Goal: Transaction & Acquisition: Purchase product/service

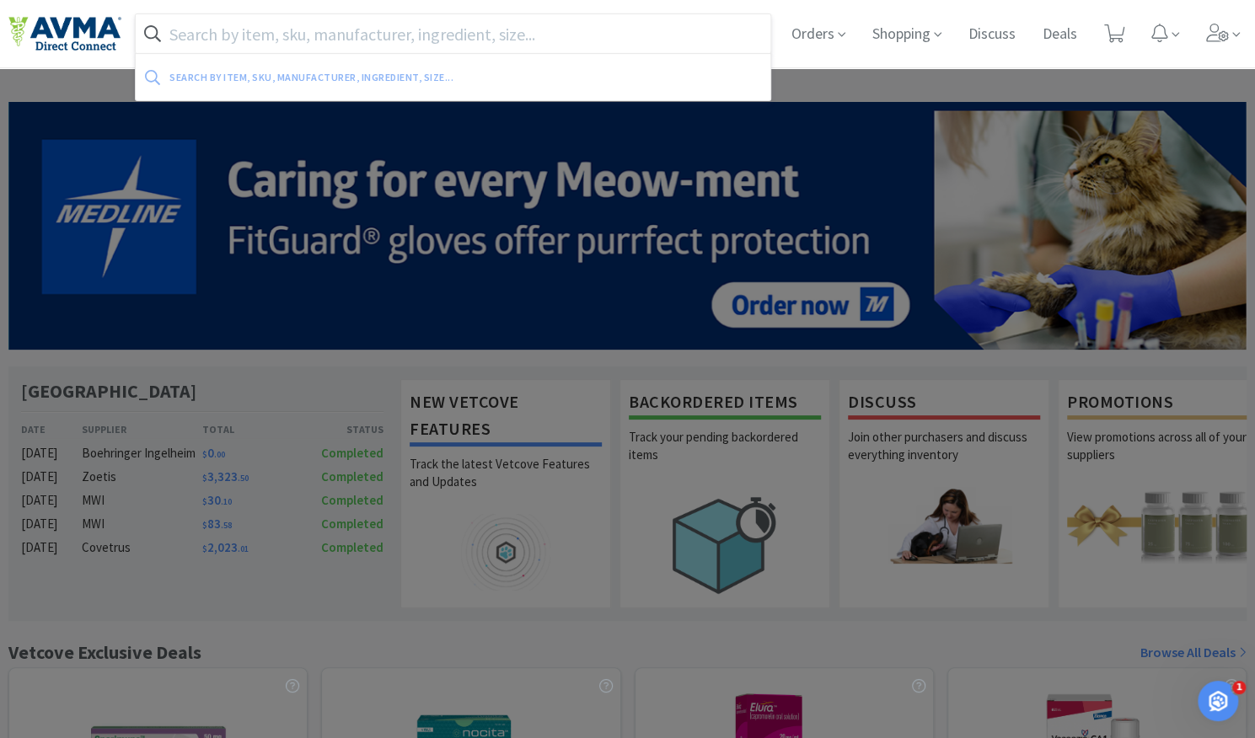
click at [452, 35] on input "text" at bounding box center [453, 33] width 635 height 39
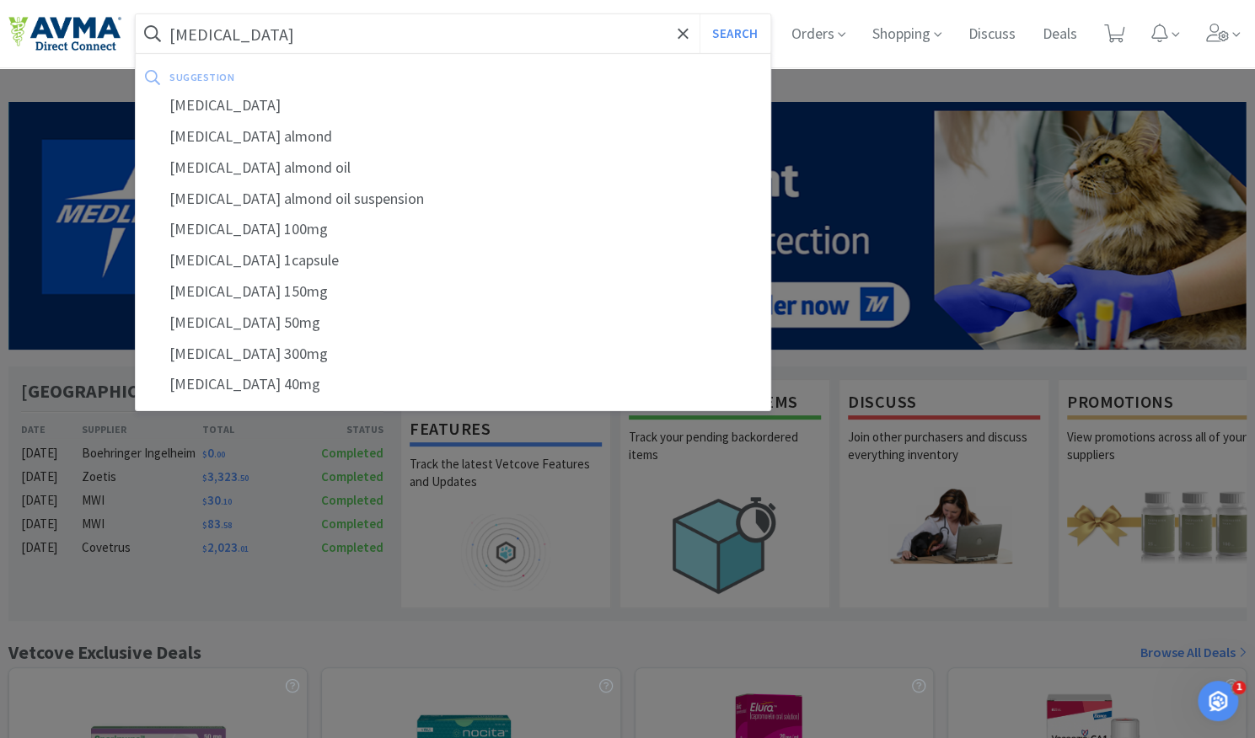
type input "[MEDICAL_DATA]"
click at [700, 14] on button "Search" at bounding box center [735, 33] width 70 height 39
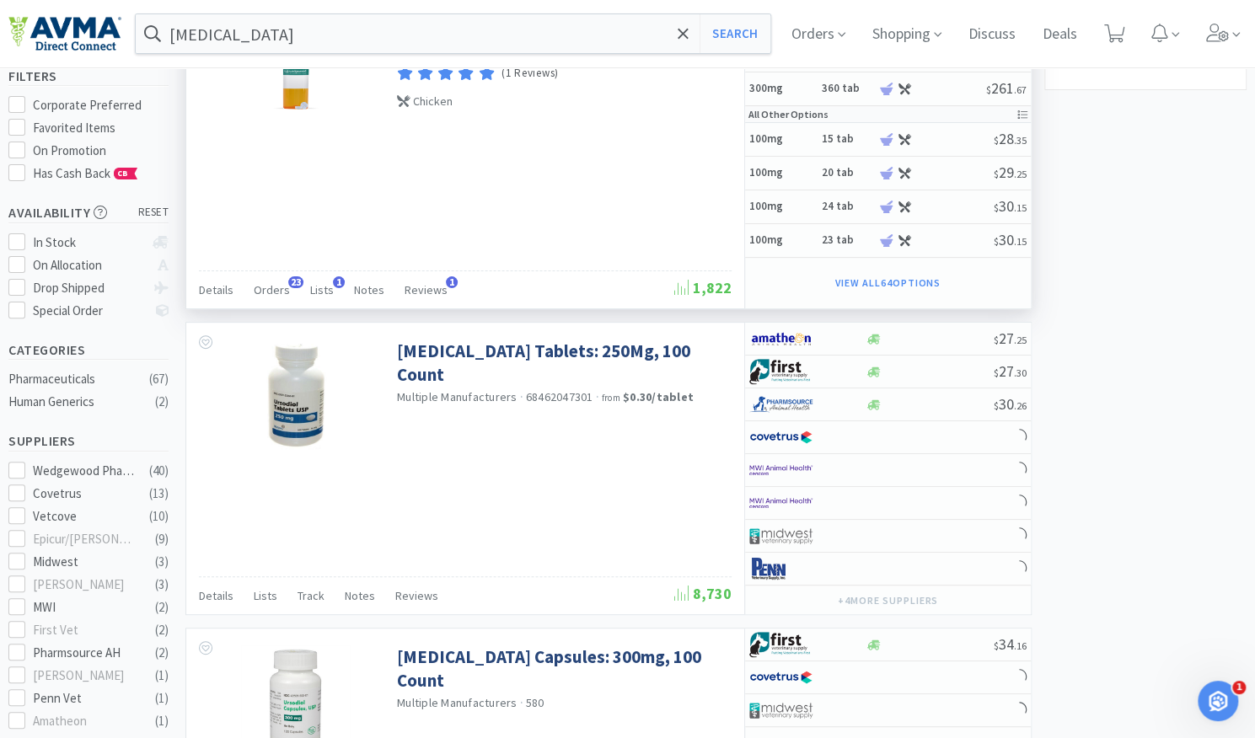
scroll to position [166, 0]
click at [275, 289] on span "Orders" at bounding box center [272, 290] width 36 height 15
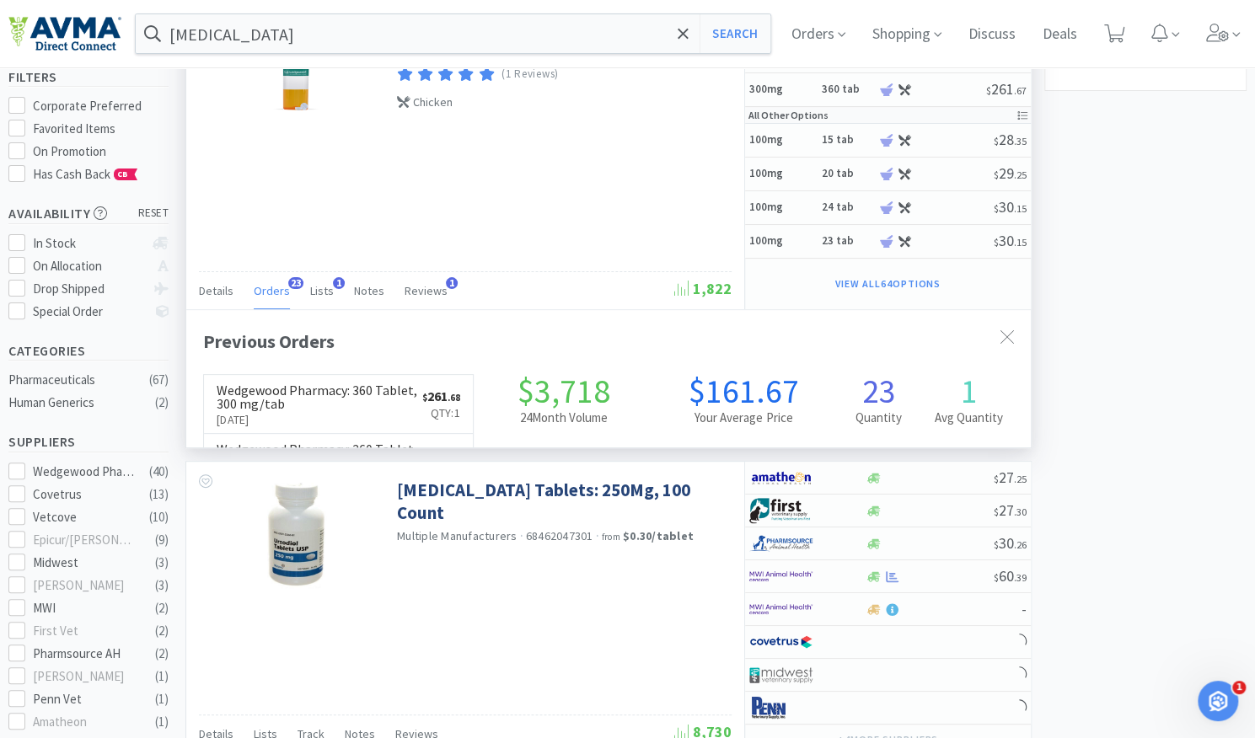
scroll to position [452, 845]
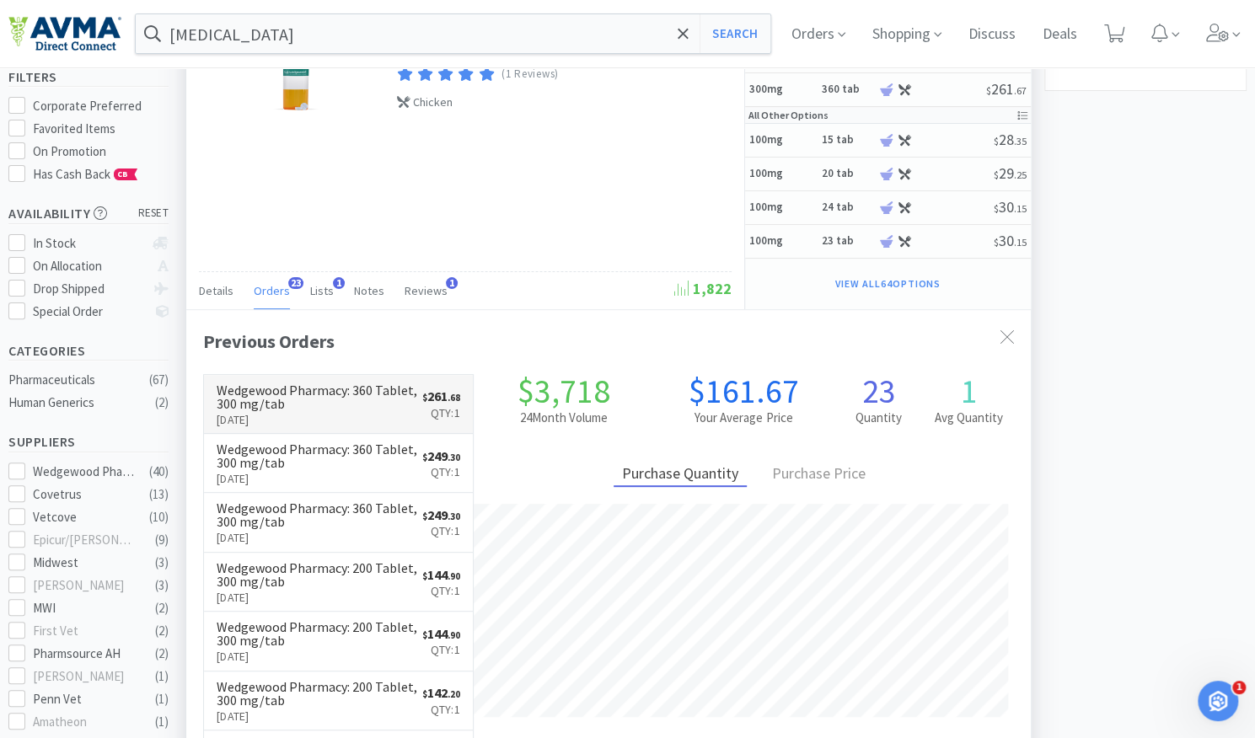
select select "1"
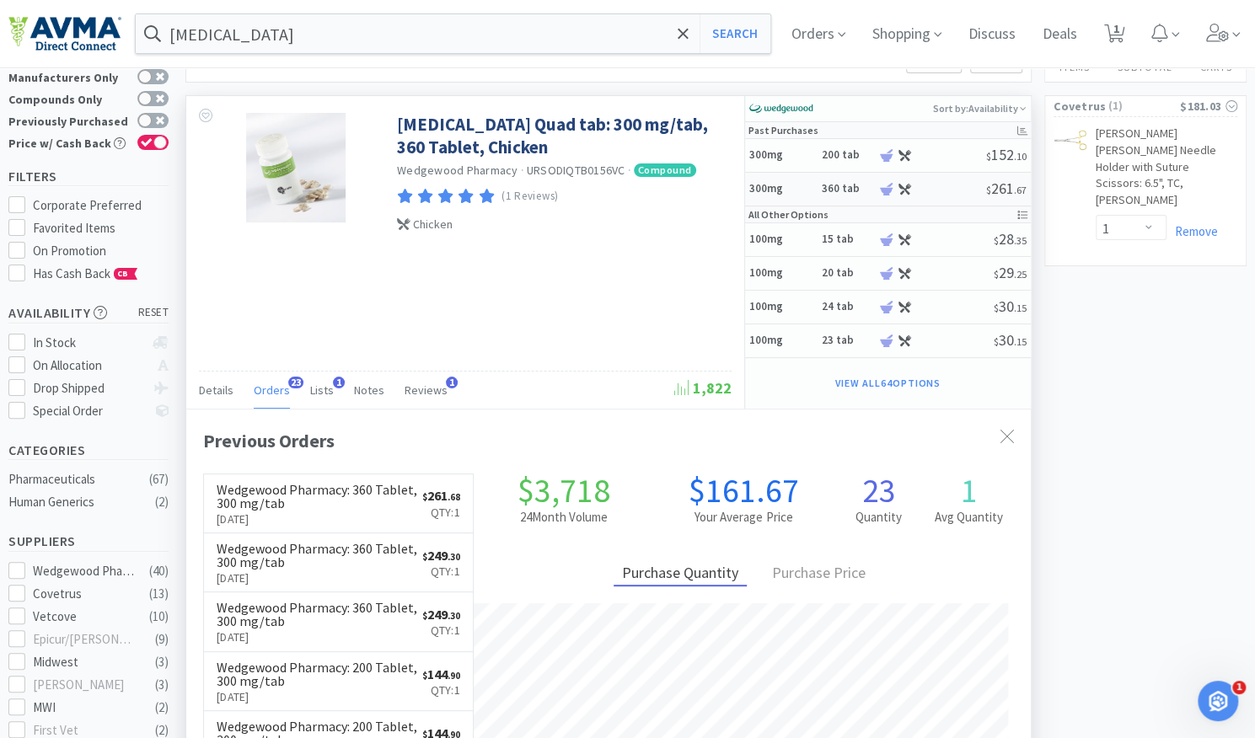
click at [886, 195] on div "300mg 360 tab $ 261 . 67" at bounding box center [888, 190] width 286 height 34
select select "14"
select select "1"
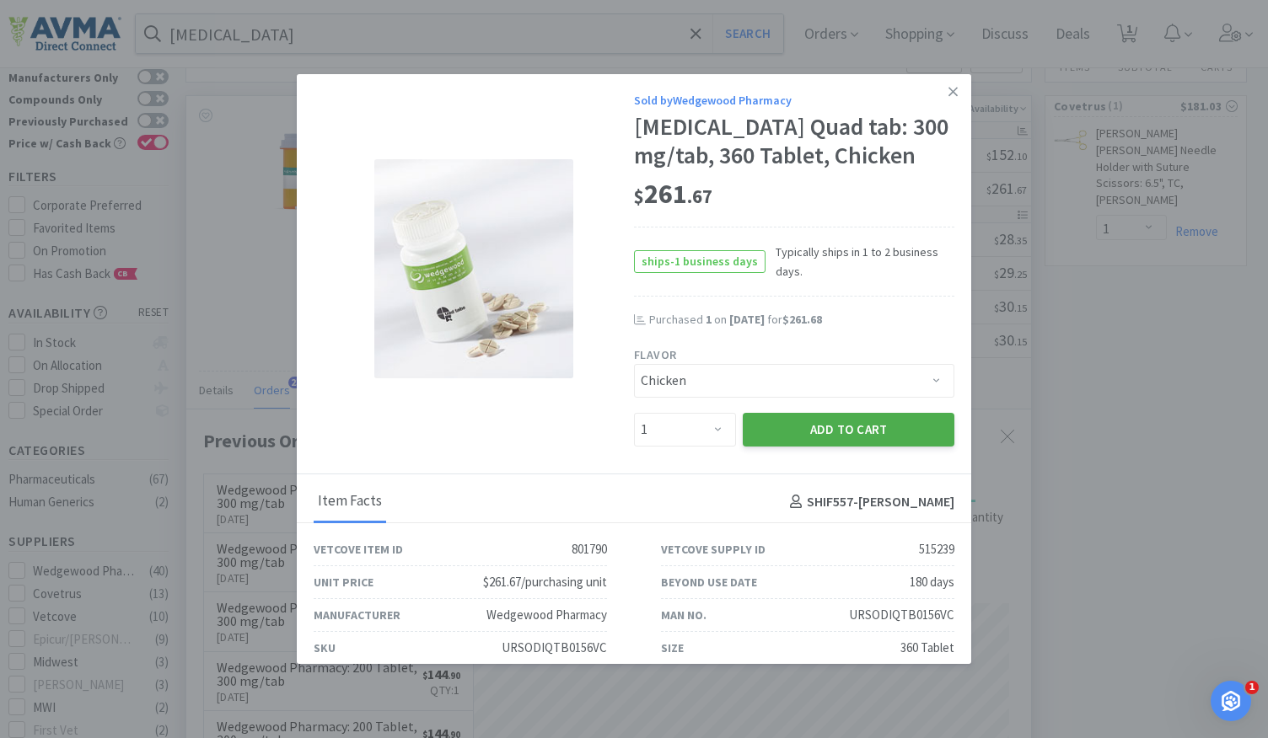
click at [846, 426] on button "Add to Cart" at bounding box center [849, 430] width 212 height 34
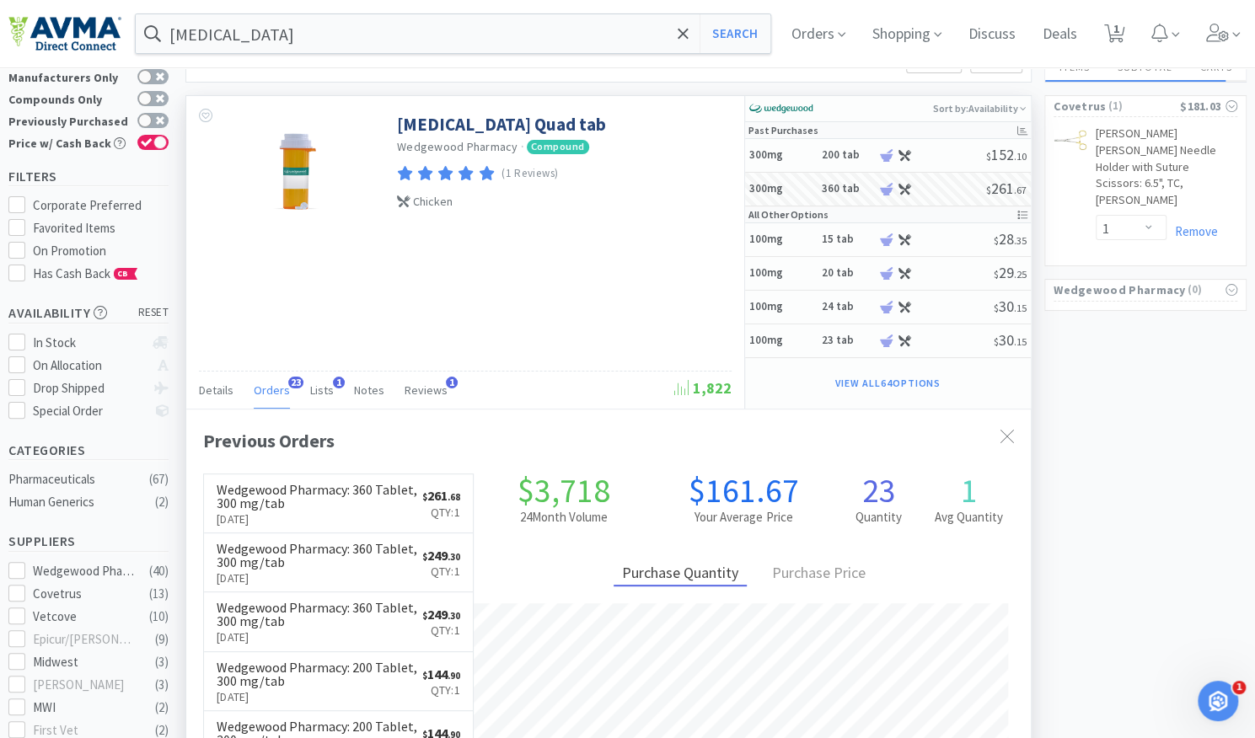
select select "1"
click at [1119, 15] on span "2" at bounding box center [1117, 28] width 6 height 67
select select "1"
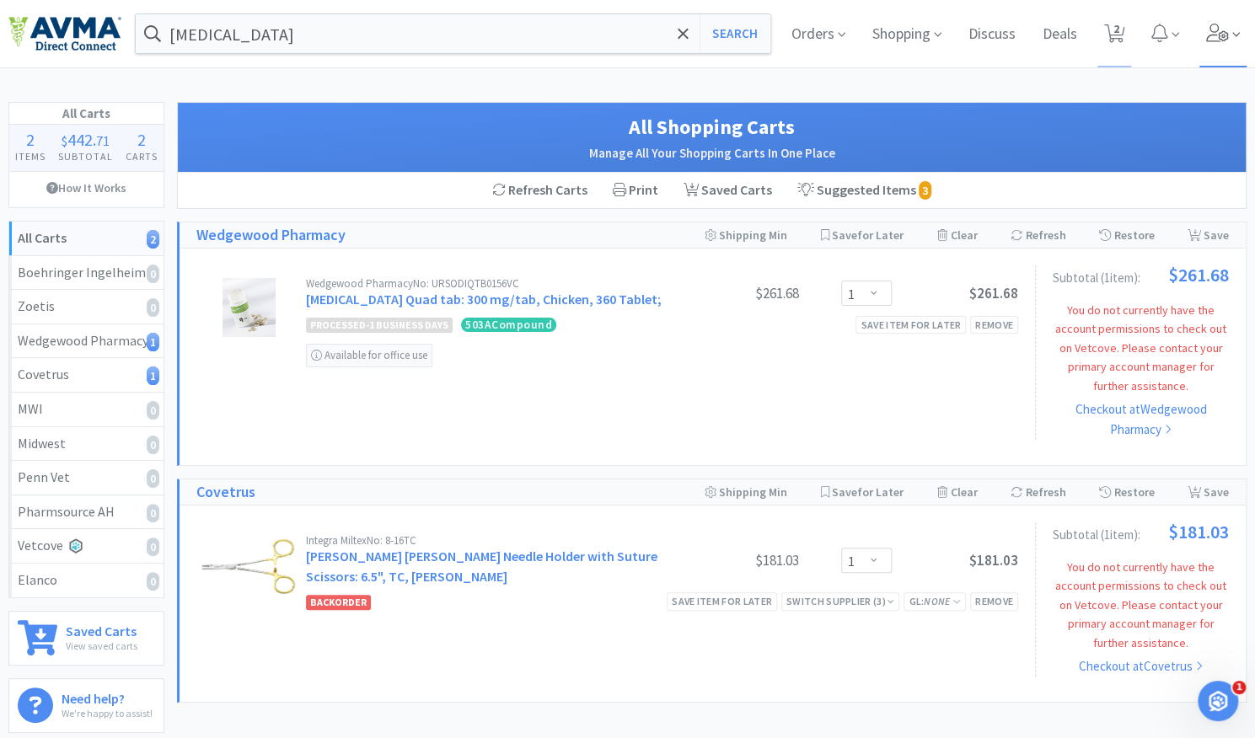
click at [1216, 42] on icon at bounding box center [1217, 33] width 23 height 19
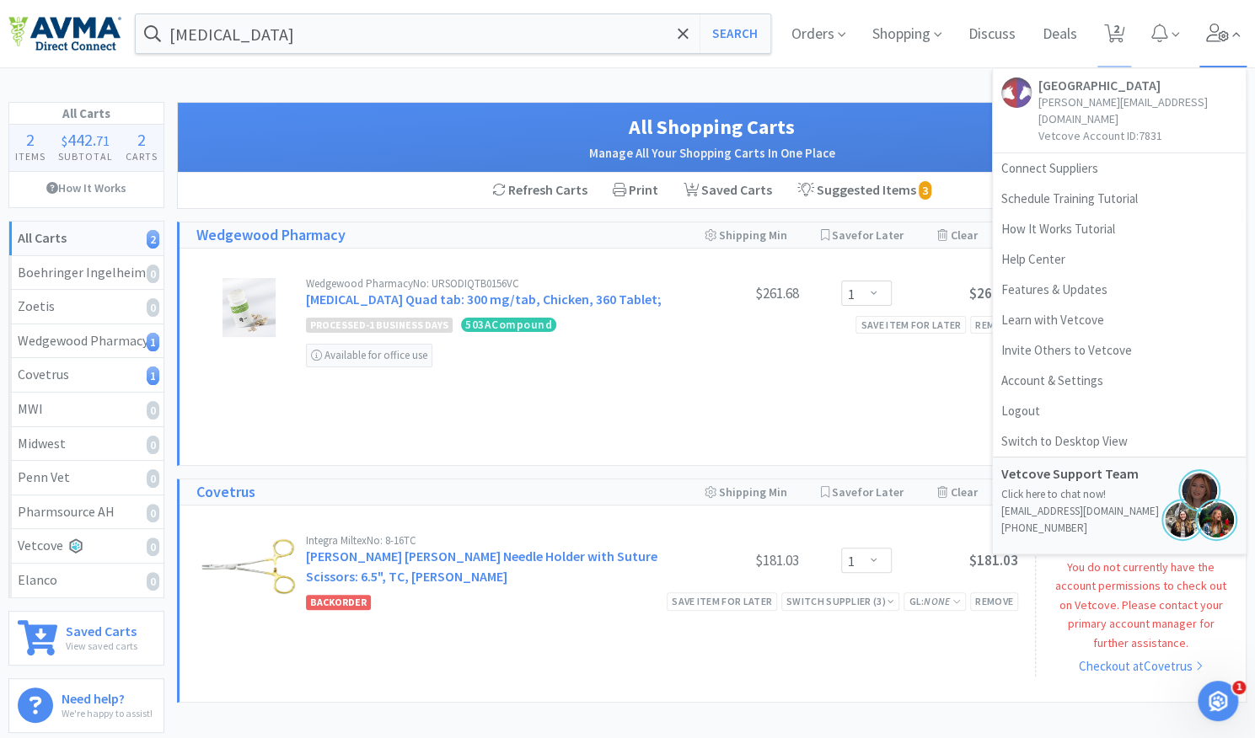
click at [1216, 42] on icon at bounding box center [1217, 33] width 23 height 19
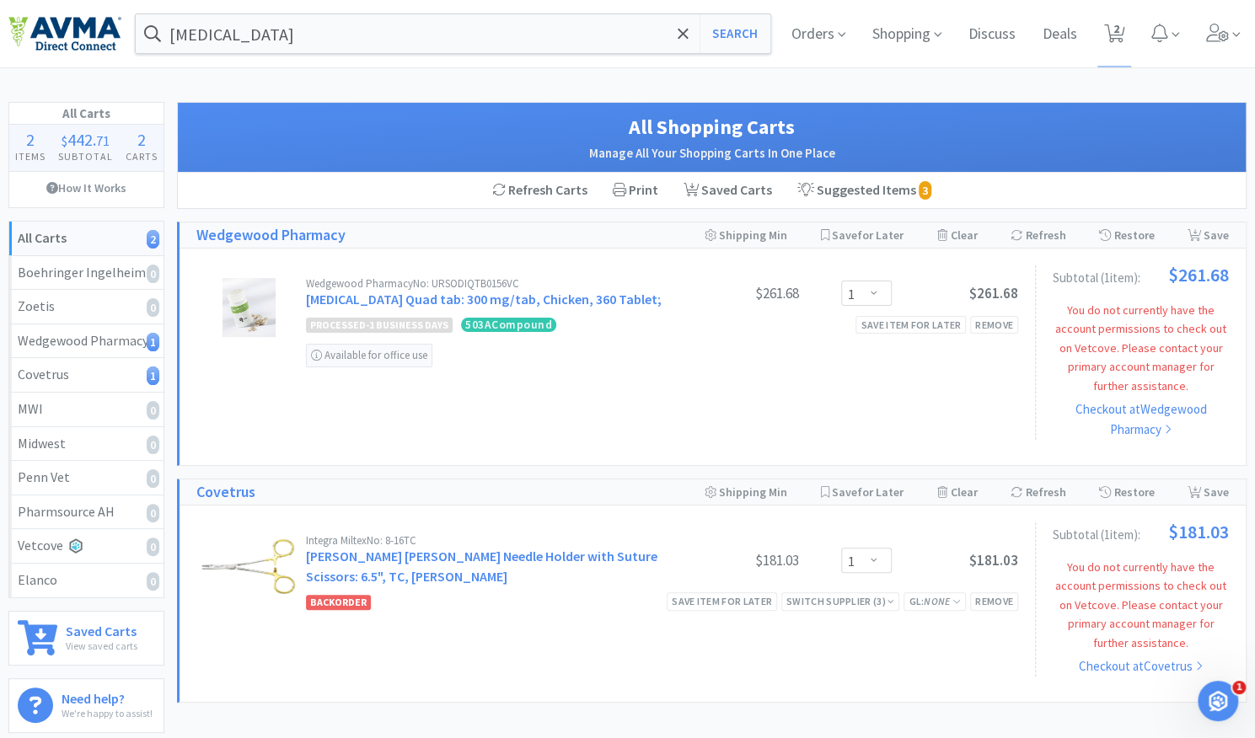
click at [707, 343] on div "Available for office use" at bounding box center [662, 352] width 712 height 32
click at [1149, 416] on link "Checkout at Wedgewood Pharmacy" at bounding box center [1141, 420] width 176 height 40
